Goal: Transaction & Acquisition: Purchase product/service

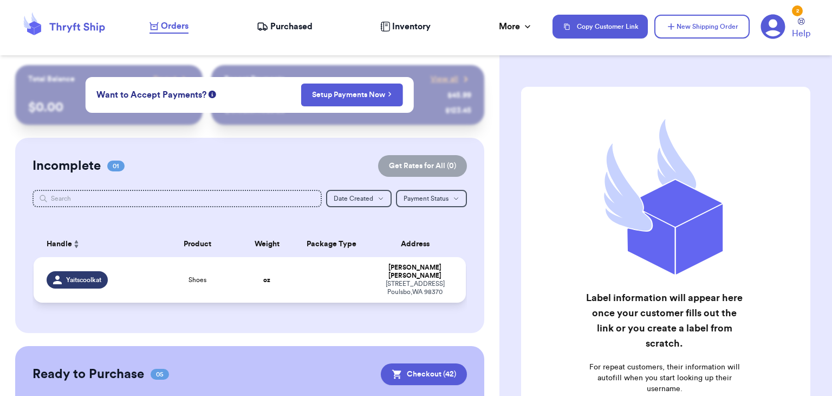
click at [246, 282] on td "oz" at bounding box center [267, 280] width 52 height 46
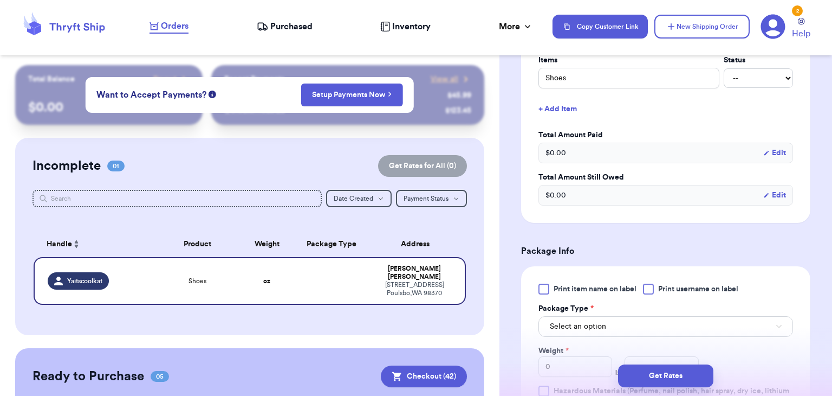
scroll to position [293, 0]
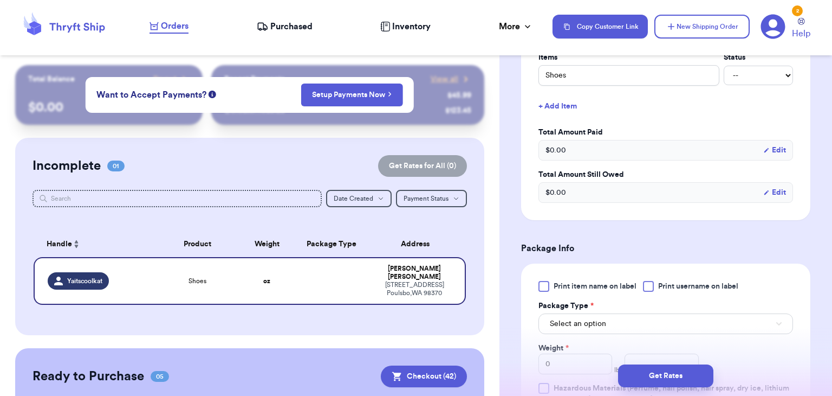
click at [651, 286] on div at bounding box center [648, 286] width 11 height 11
click at [0, 0] on input "Print username on label" at bounding box center [0, 0] width 0 height 0
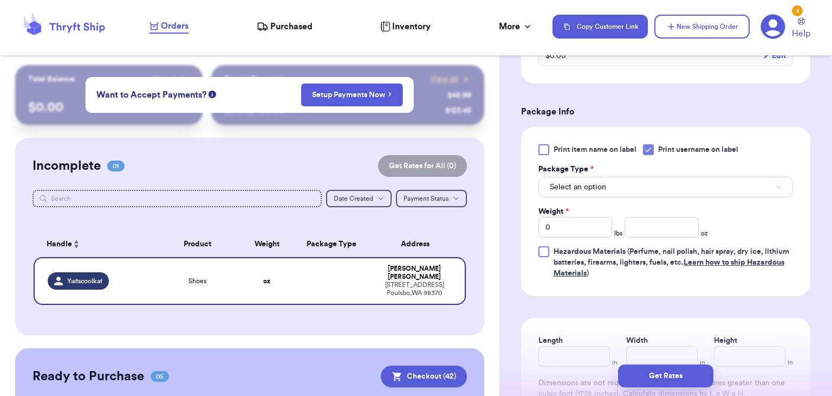
scroll to position [430, 0]
click at [646, 177] on button "Select an option" at bounding box center [666, 186] width 255 height 21
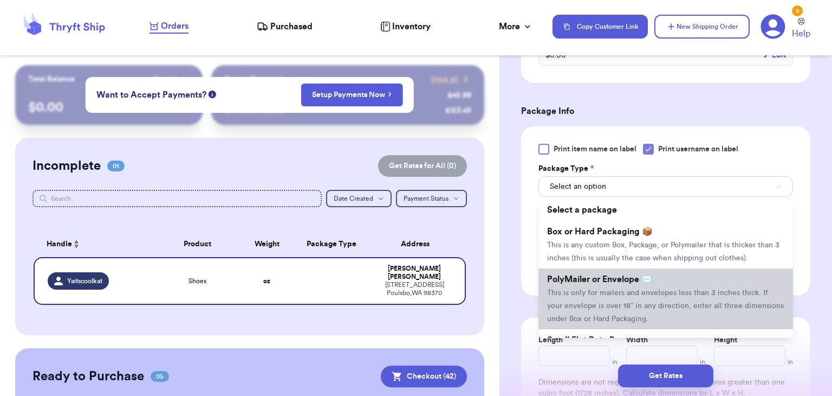
click at [622, 276] on span "PolyMailer or Envelope ✉️" at bounding box center [599, 279] width 105 height 9
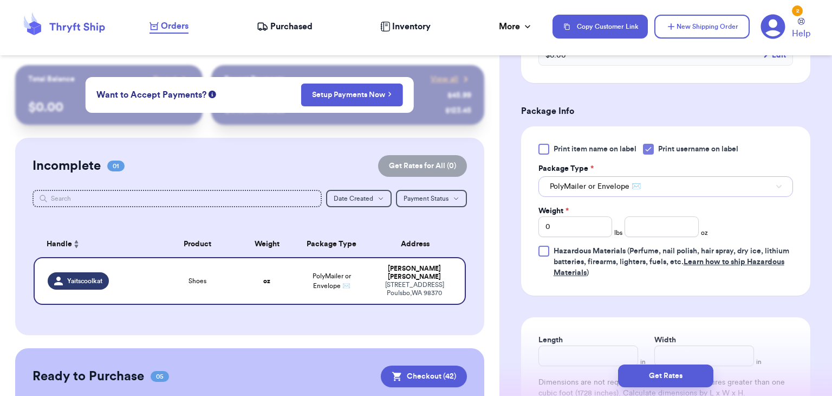
click at [606, 191] on button "PolyMailer or Envelope ✉️" at bounding box center [666, 186] width 255 height 21
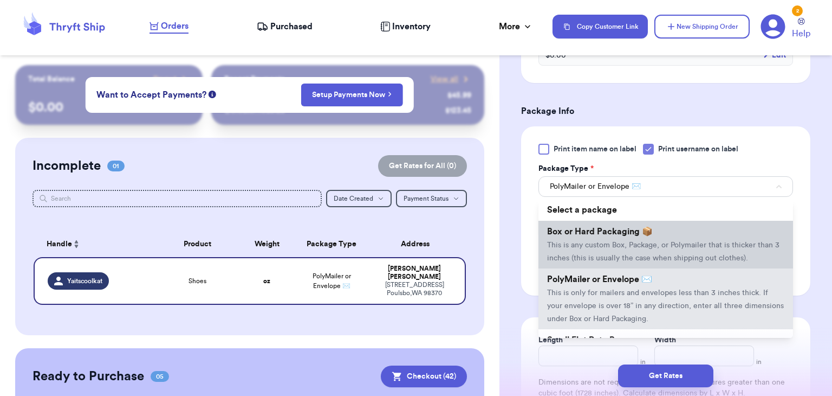
click at [584, 238] on li "Box or Hard Packaging 📦 This is any custom Box, Package, or Polymailer that is …" at bounding box center [666, 245] width 255 height 48
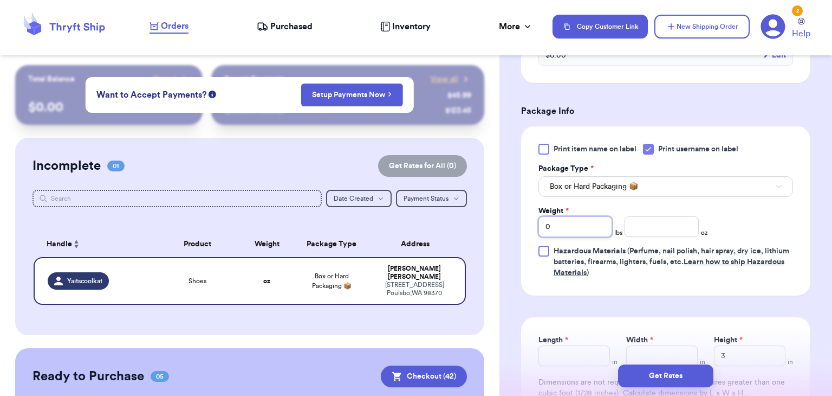
click at [580, 230] on input "0" at bounding box center [576, 226] width 74 height 21
type input "3"
click at [676, 231] on input "number" at bounding box center [662, 226] width 74 height 21
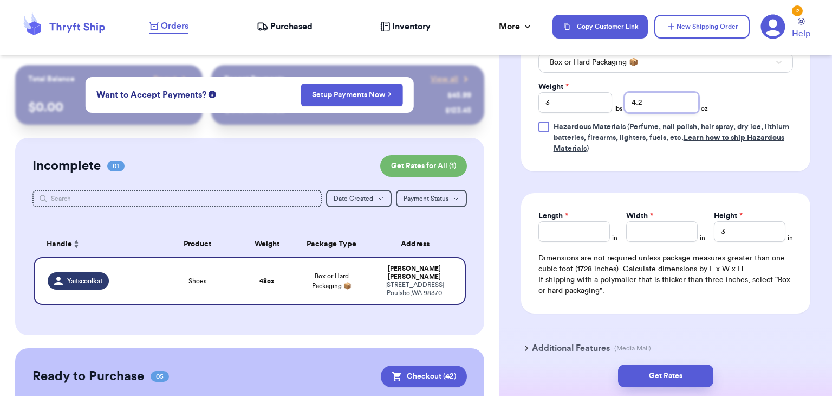
scroll to position [555, 0]
type input "4.2"
click at [560, 220] on input "Length *" at bounding box center [575, 230] width 72 height 21
type input "11"
click at [656, 235] on input "Width *" at bounding box center [663, 230] width 72 height 21
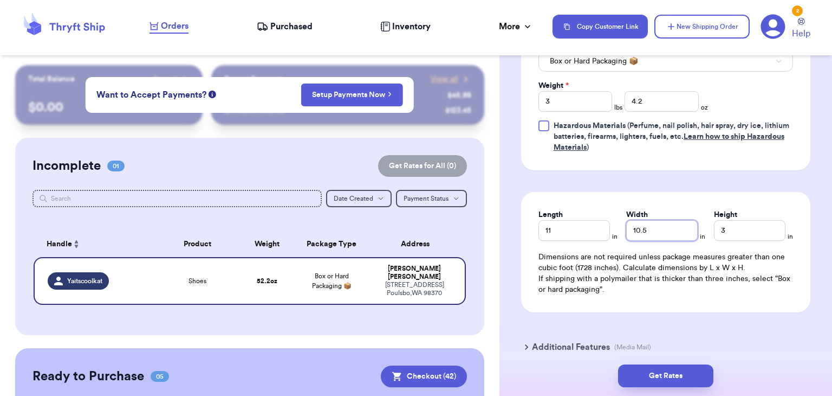
type input "10.5"
click at [750, 229] on input "3" at bounding box center [750, 230] width 72 height 21
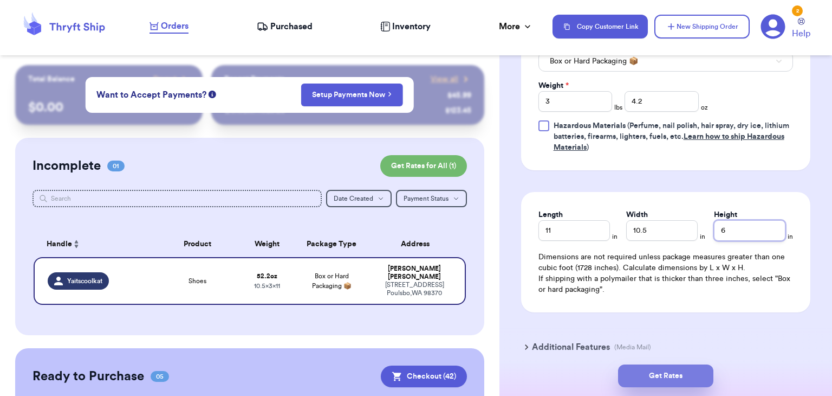
type input "6"
click at [680, 382] on button "Get Rates" at bounding box center [665, 375] width 95 height 23
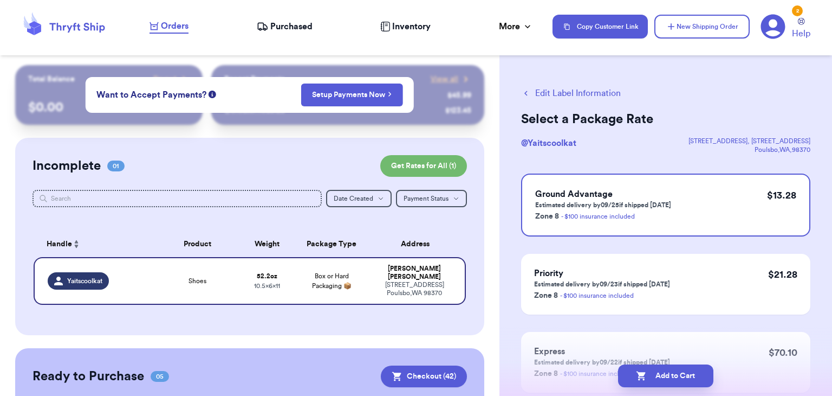
click at [680, 382] on button "Add to Cart" at bounding box center [665, 375] width 95 height 23
